Goal: Check status: Check status

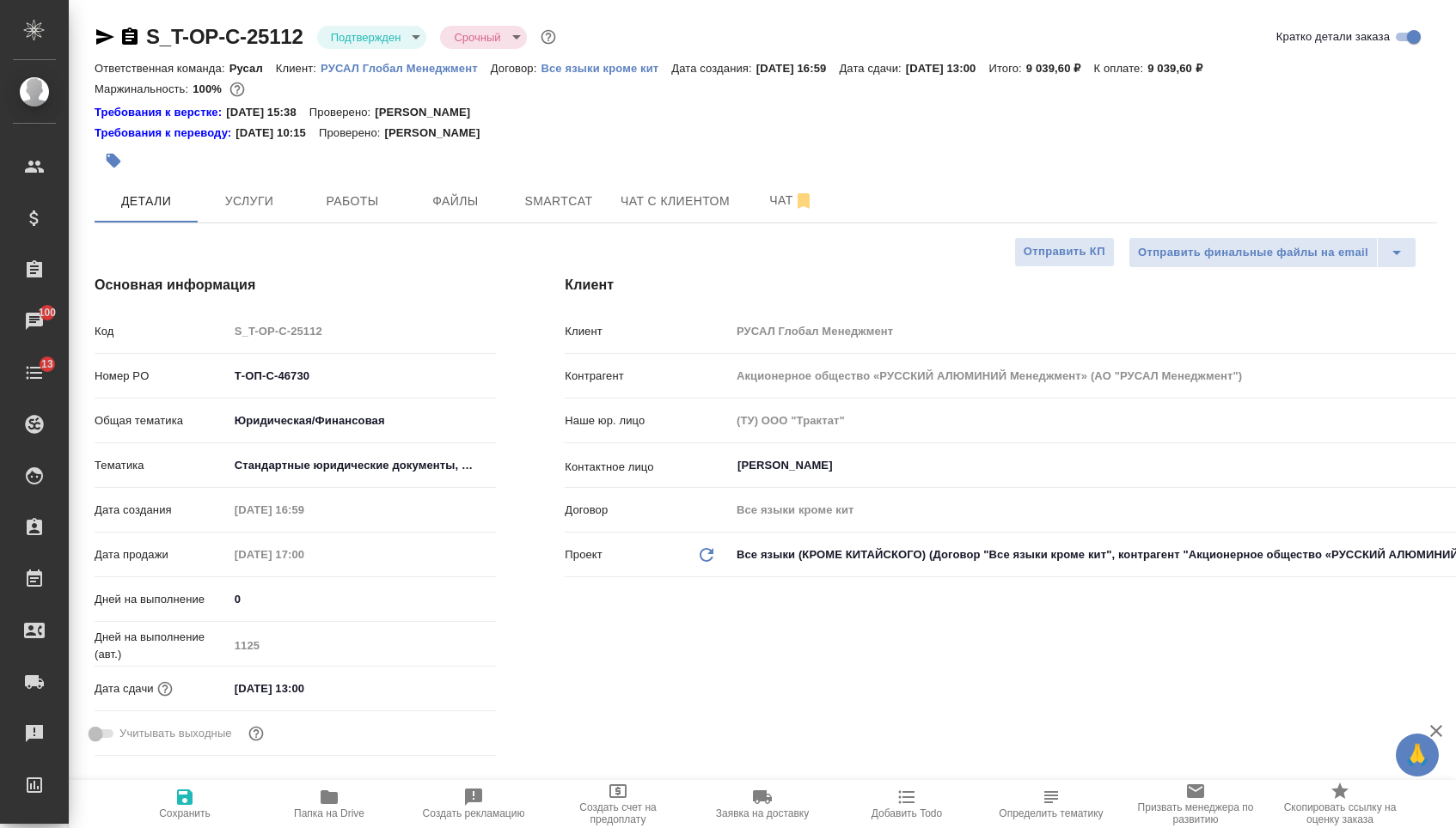
select select "RU"
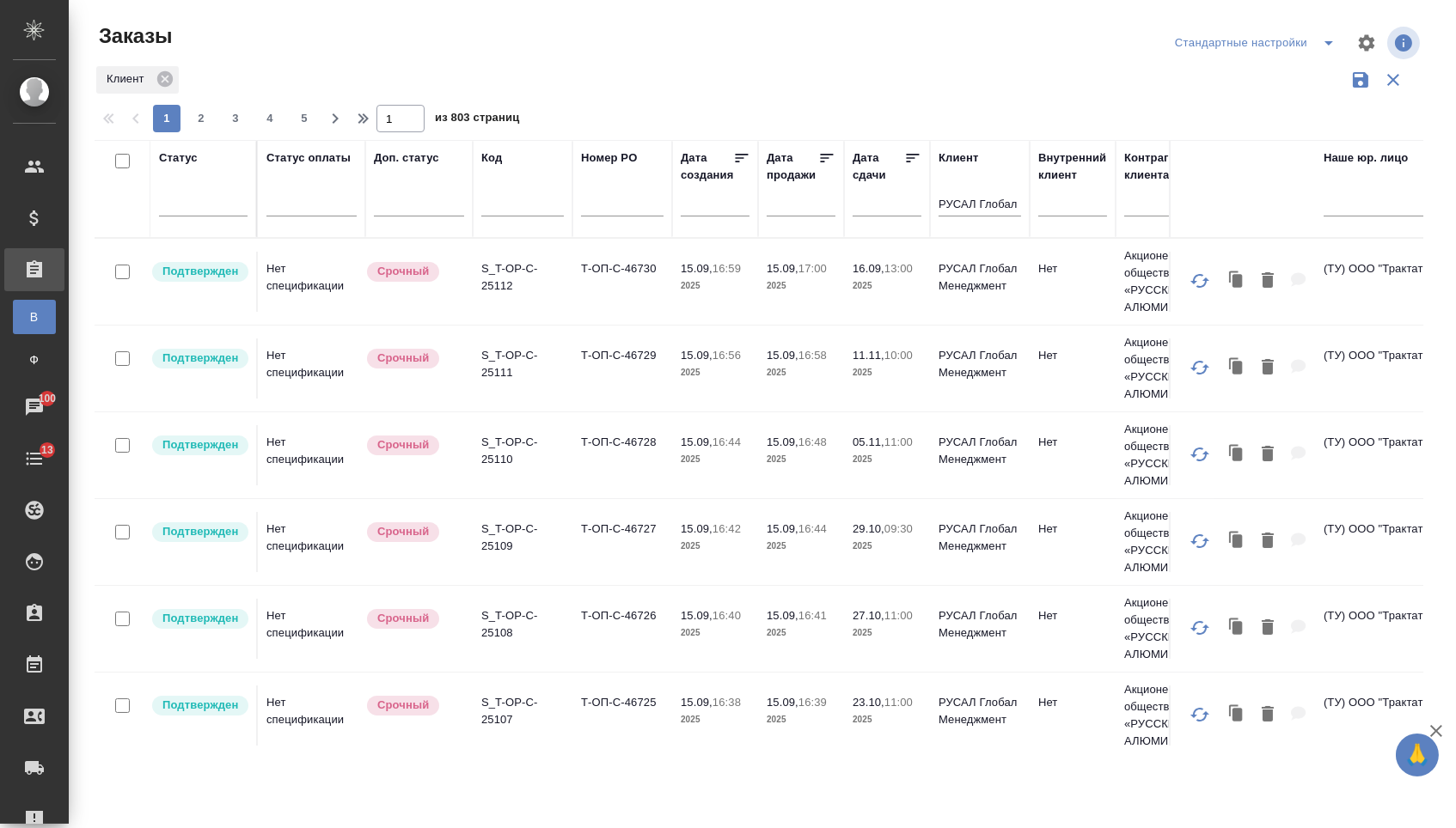
click at [620, 299] on td "Т-ОП-С-46730" at bounding box center [622, 281] width 99 height 60
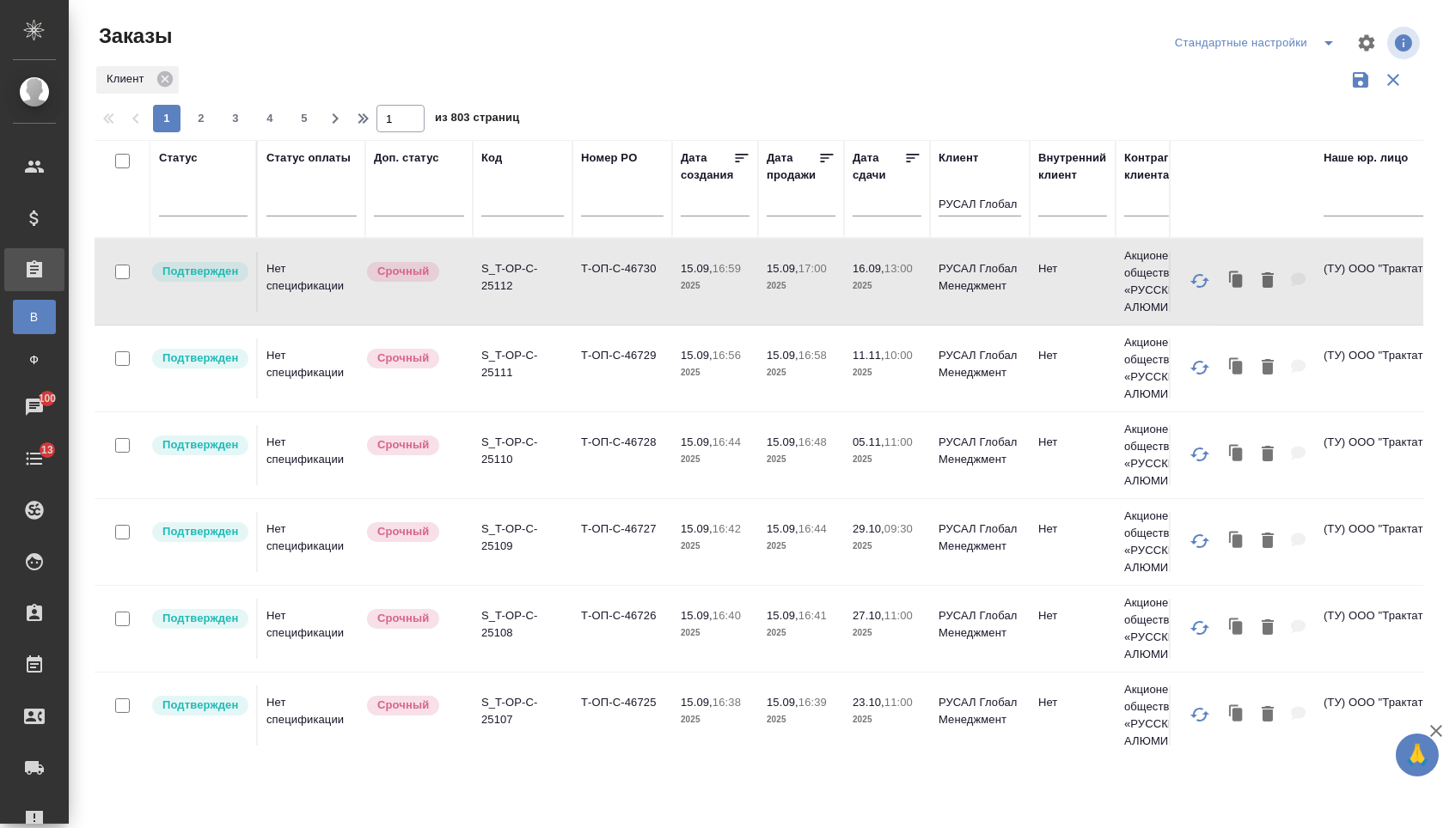
click at [620, 299] on td "Т-ОП-С-46730" at bounding box center [622, 281] width 99 height 60
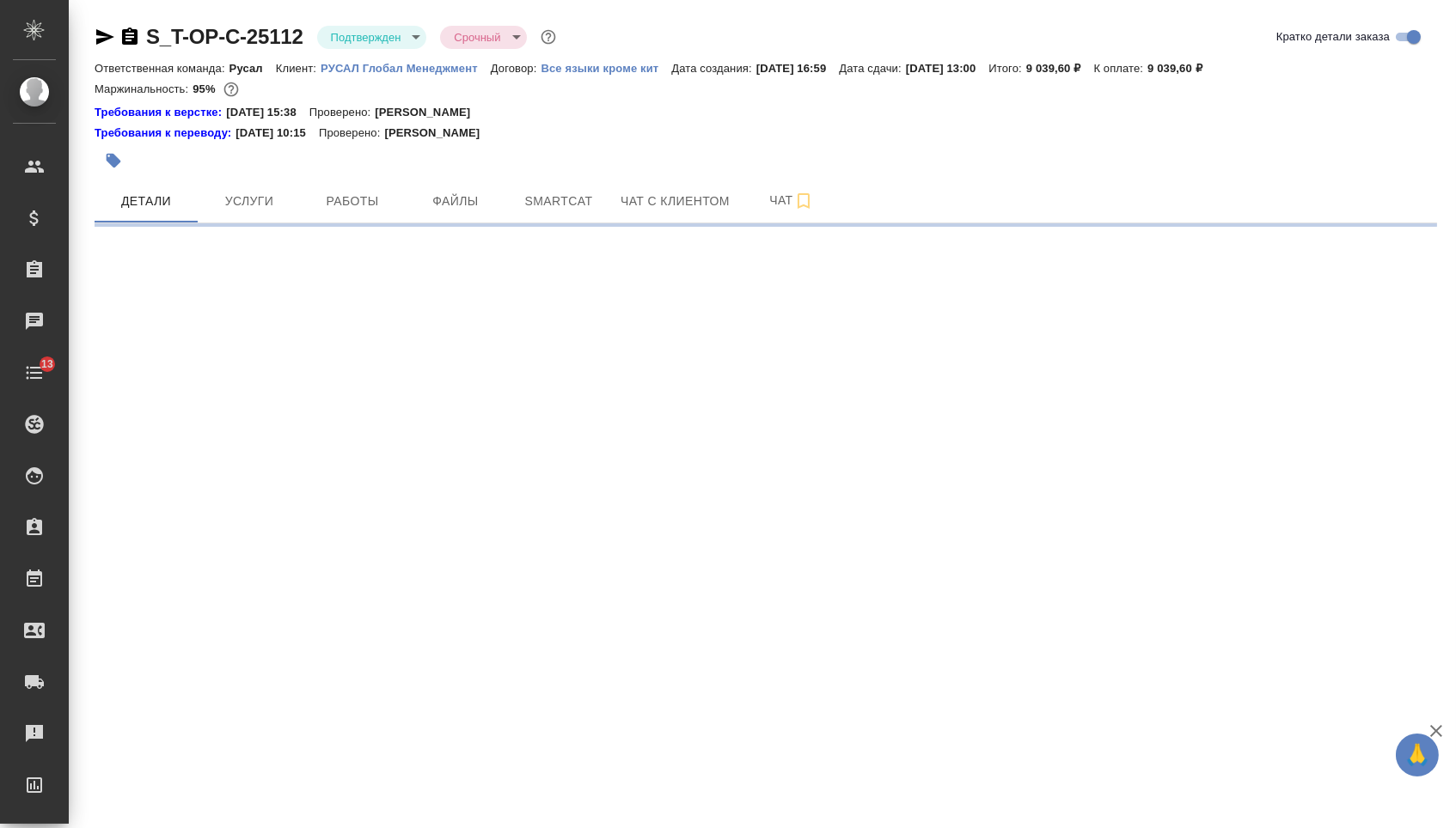
select select "RU"
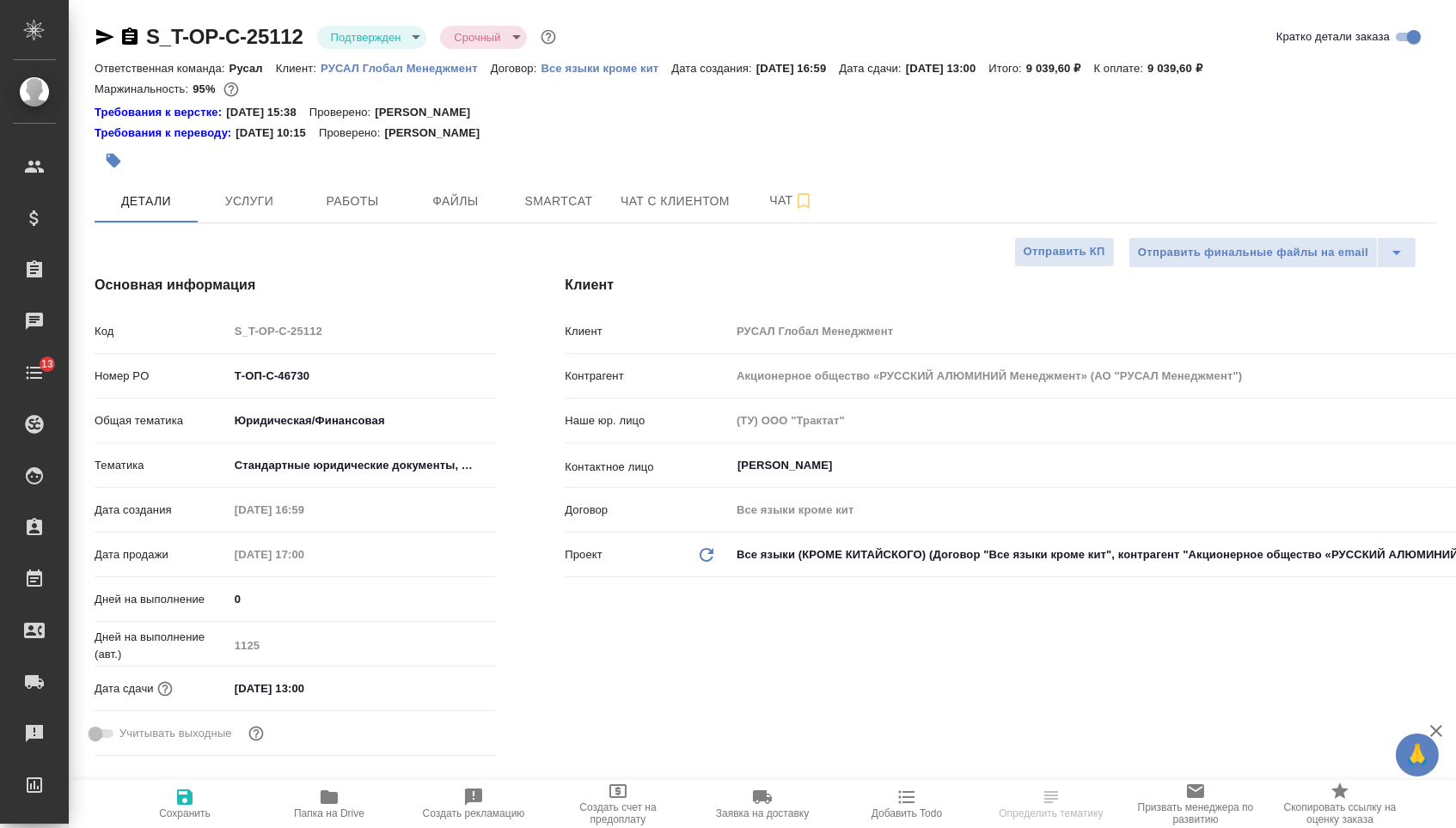
type textarea "x"
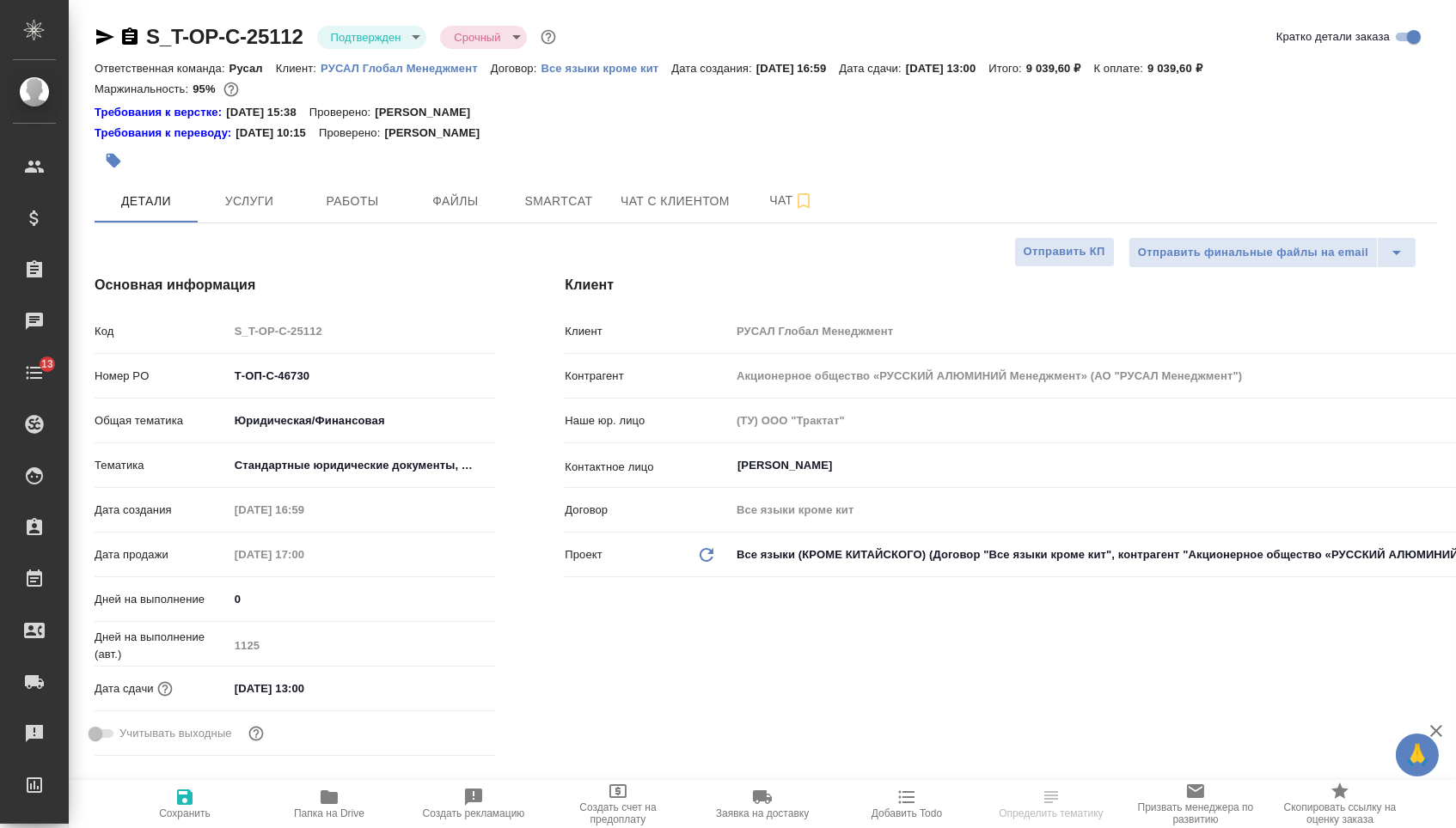
type textarea "x"
click at [426, 219] on button "Файлы" at bounding box center [455, 201] width 103 height 43
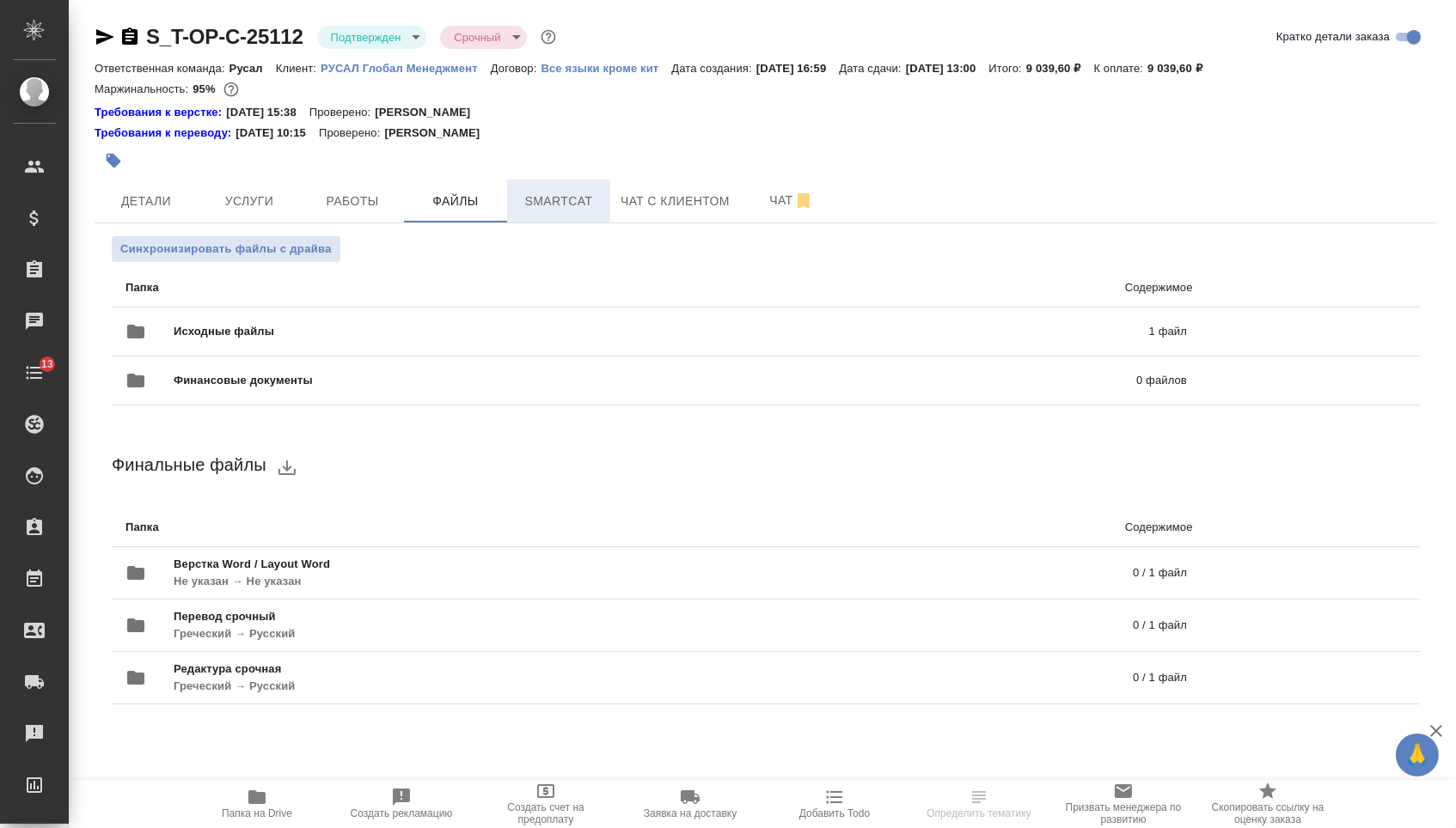
click at [542, 213] on span "Smartcat" at bounding box center [558, 201] width 83 height 21
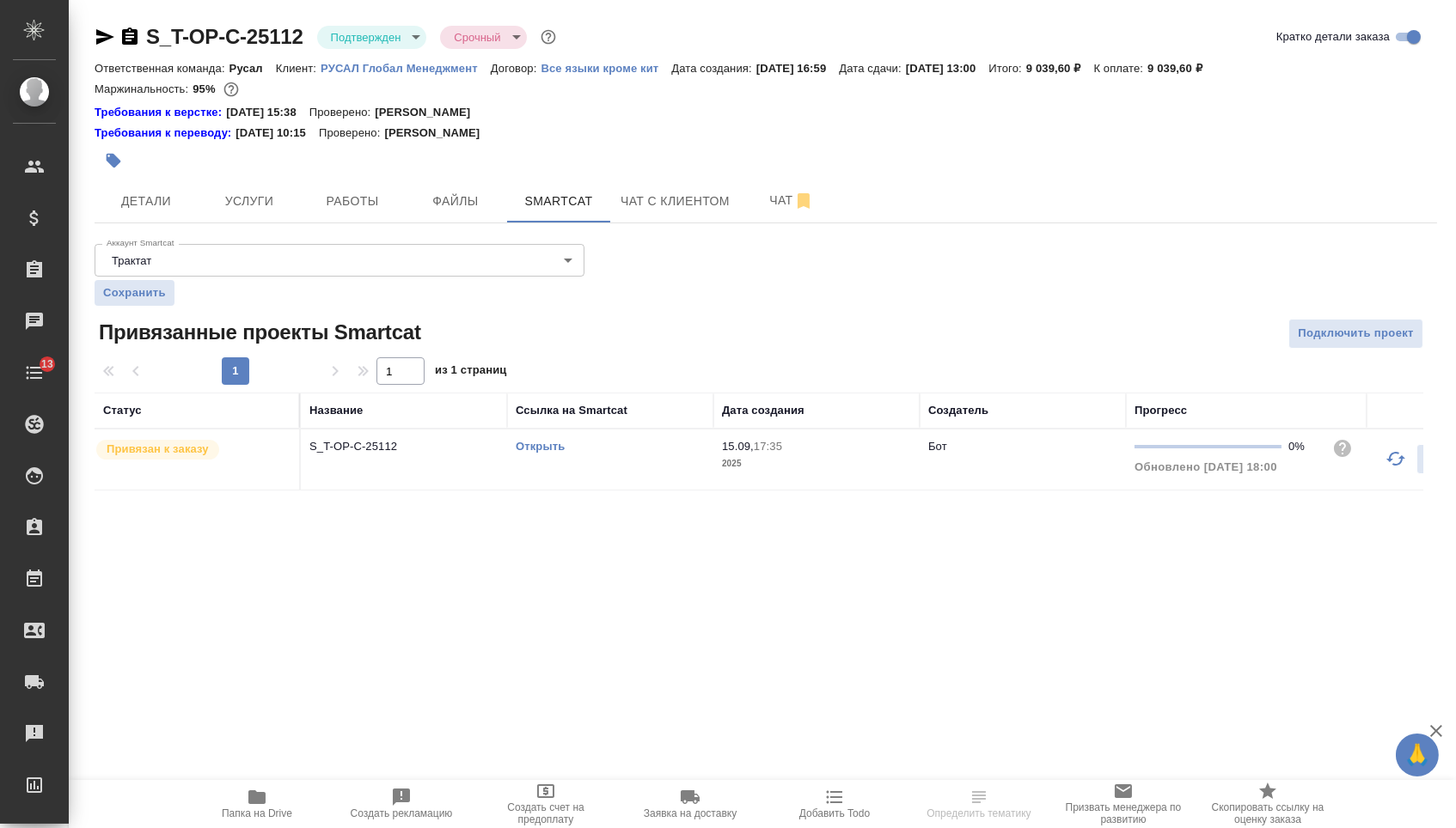
click at [526, 453] on link "Открыть" at bounding box center [540, 446] width 49 height 13
